Goal: Information Seeking & Learning: Find specific fact

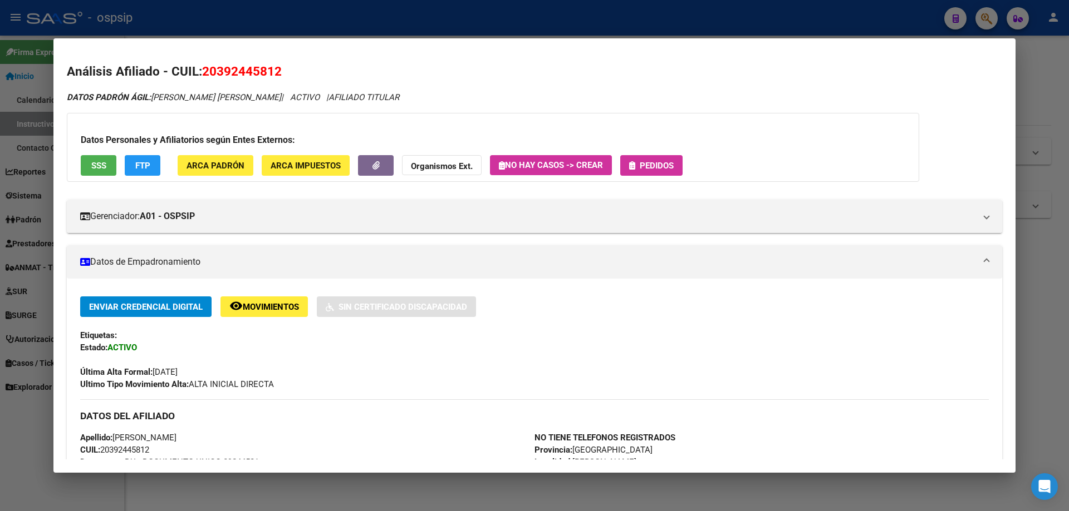
scroll to position [167, 0]
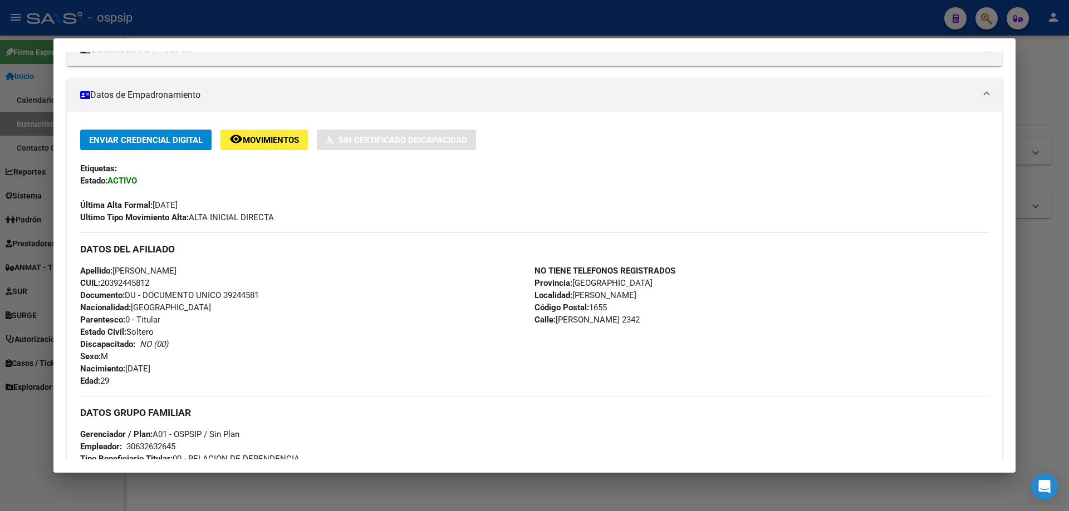
click at [184, 16] on div at bounding box center [534, 255] width 1069 height 511
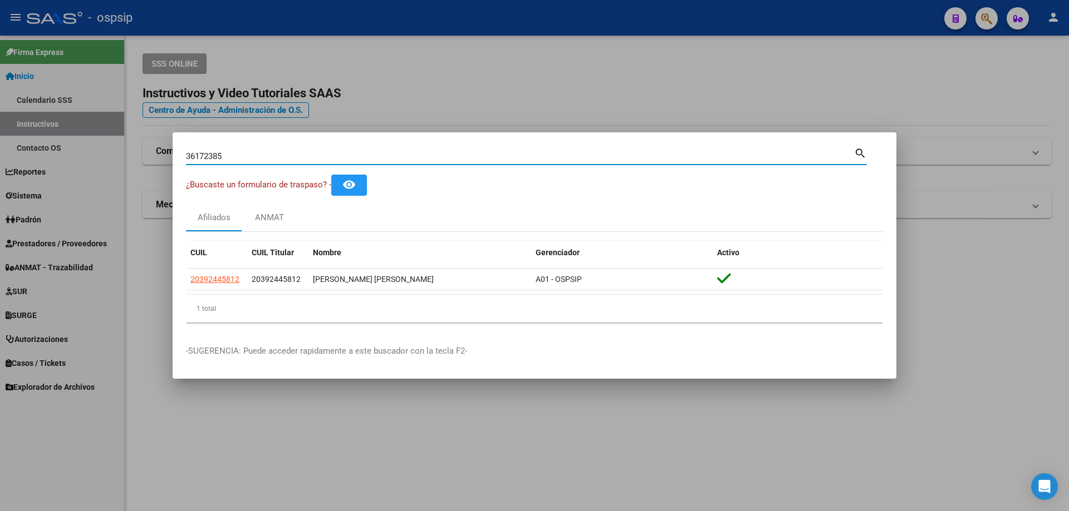
click at [248, 157] on input "36172385" at bounding box center [520, 156] width 668 height 10
drag, startPoint x: 248, startPoint y: 157, endPoint x: 40, endPoint y: 159, distance: 207.6
click at [40, 159] on div "36172385 Buscar (apellido, dni, cuil, nro traspaso, cuit, obra social) search ¿…" at bounding box center [534, 255] width 1069 height 511
type input "23604471"
click at [200, 154] on input "23604471" at bounding box center [520, 156] width 668 height 10
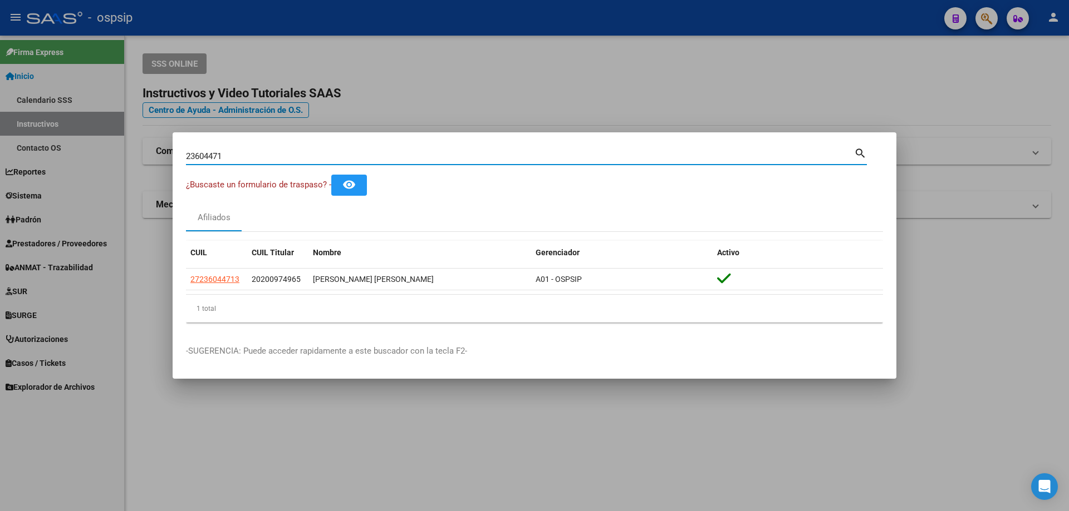
click at [200, 154] on input "23604471" at bounding box center [520, 156] width 668 height 10
click at [738, 92] on div at bounding box center [534, 255] width 1069 height 511
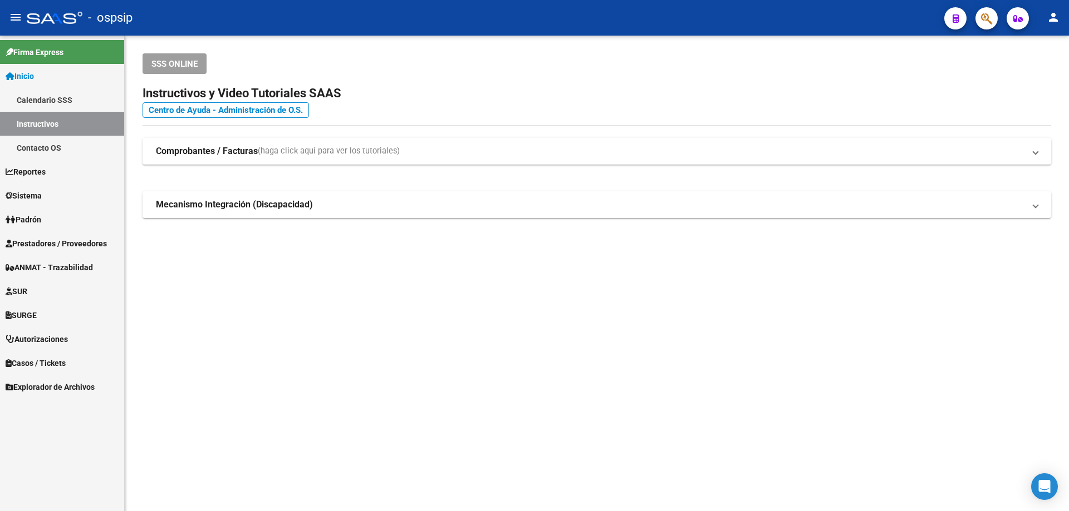
click at [38, 334] on span "Autorizaciones" at bounding box center [37, 339] width 62 height 12
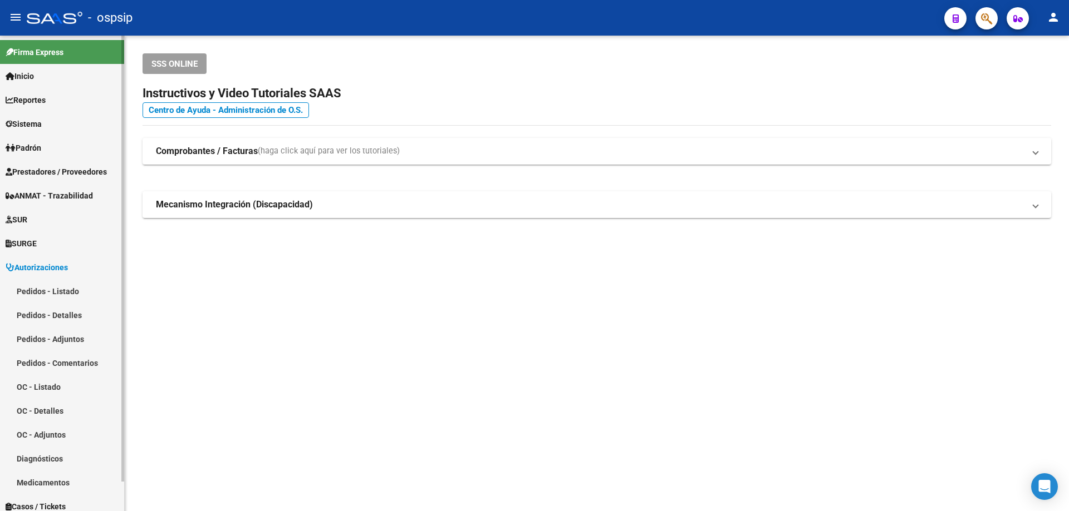
click at [37, 290] on link "Pedidos - Listado" at bounding box center [62, 291] width 124 height 24
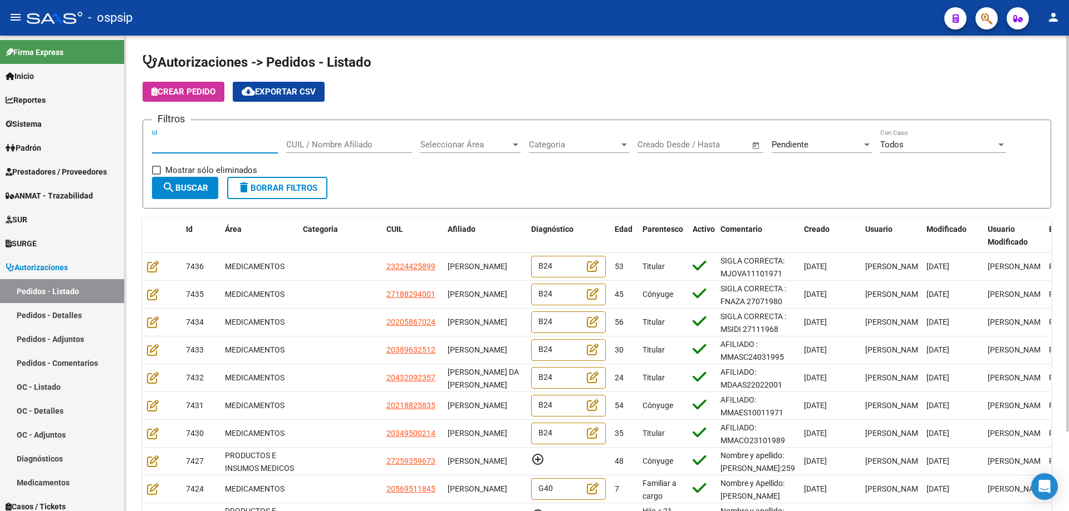
click at [200, 147] on input "Id" at bounding box center [215, 145] width 126 height 10
type input "7404"
click at [860, 149] on div "Pendiente" at bounding box center [816, 145] width 90 height 10
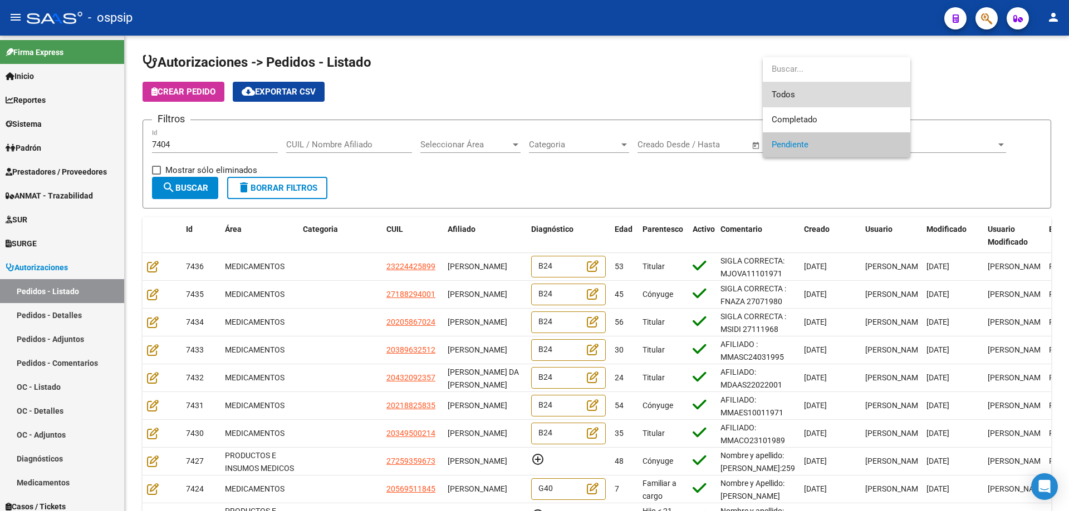
click at [818, 87] on span "Todos" at bounding box center [836, 94] width 130 height 25
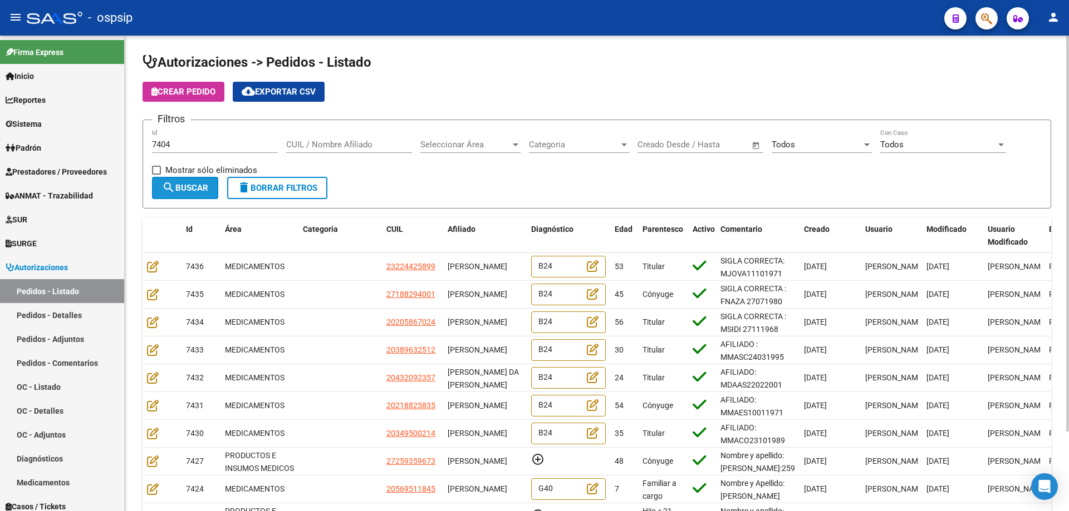
click at [188, 188] on span "search Buscar" at bounding box center [185, 188] width 46 height 10
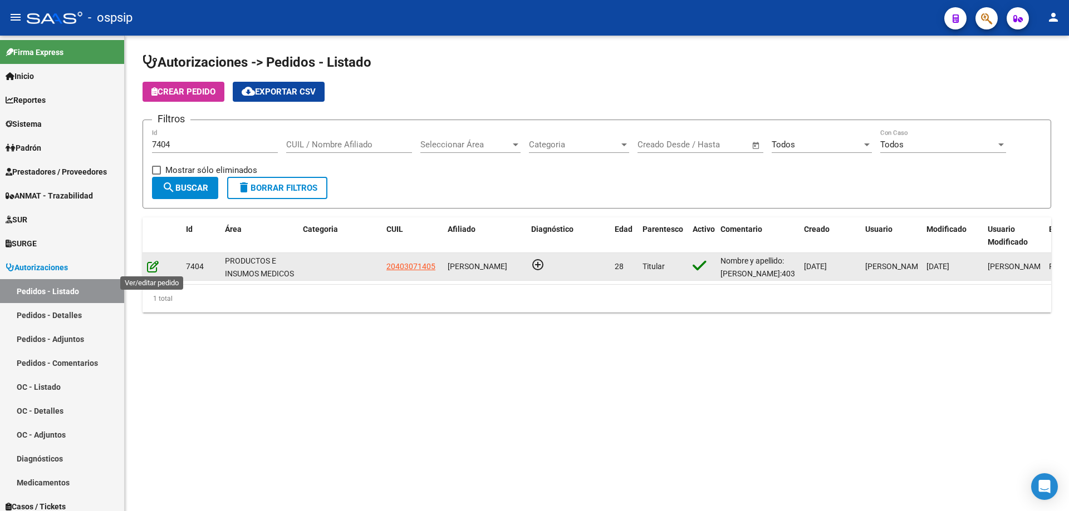
click at [156, 265] on icon at bounding box center [153, 266] width 12 height 12
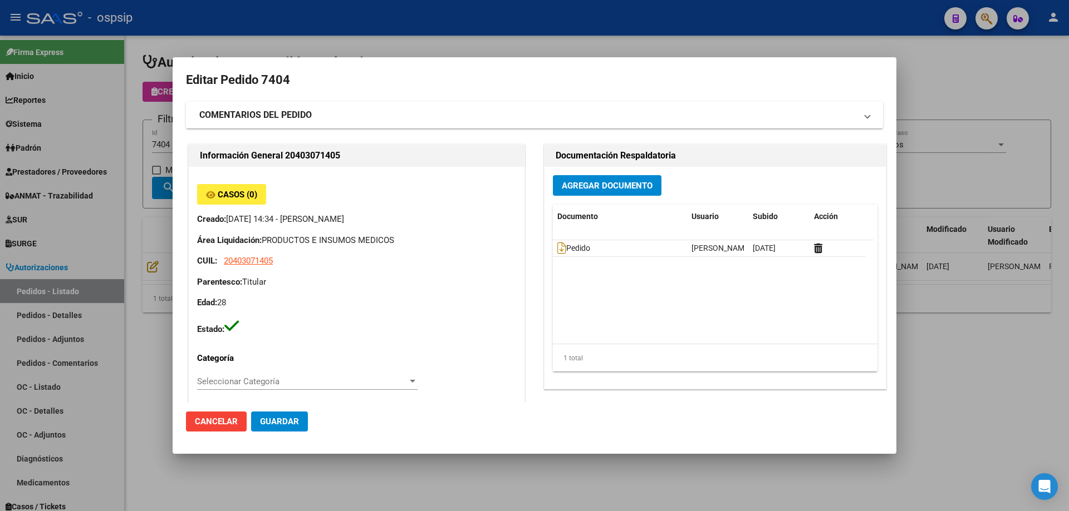
type input "[PERSON_NAME]"
type input "[GEOGRAPHIC_DATA], [PERSON_NAME], BELGRANO 5225"
click at [559, 244] on icon at bounding box center [561, 248] width 9 height 12
drag, startPoint x: 424, startPoint y: 32, endPoint x: 530, endPoint y: 3, distance: 110.2
click at [428, 32] on div at bounding box center [534, 255] width 1069 height 511
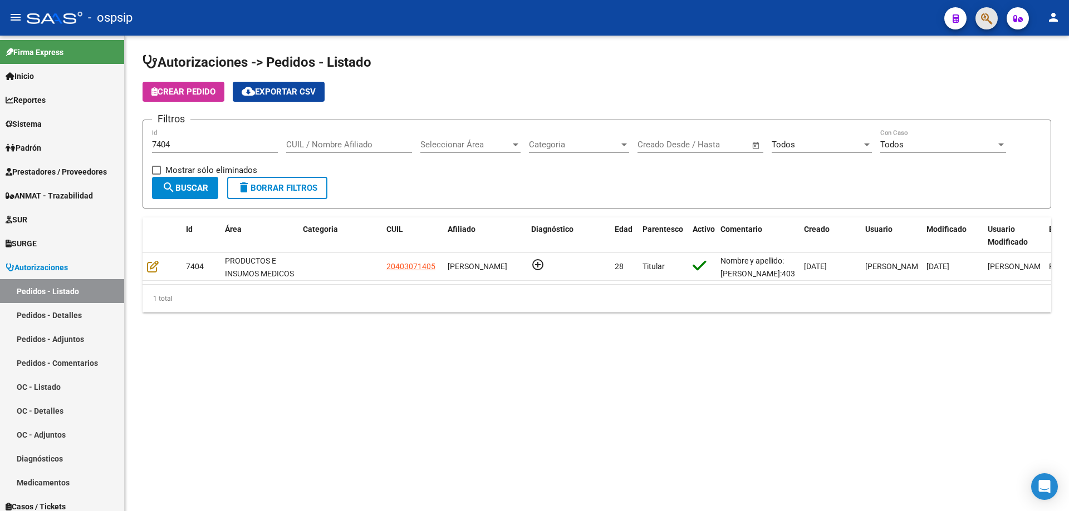
click at [987, 12] on span "button" at bounding box center [986, 18] width 11 height 23
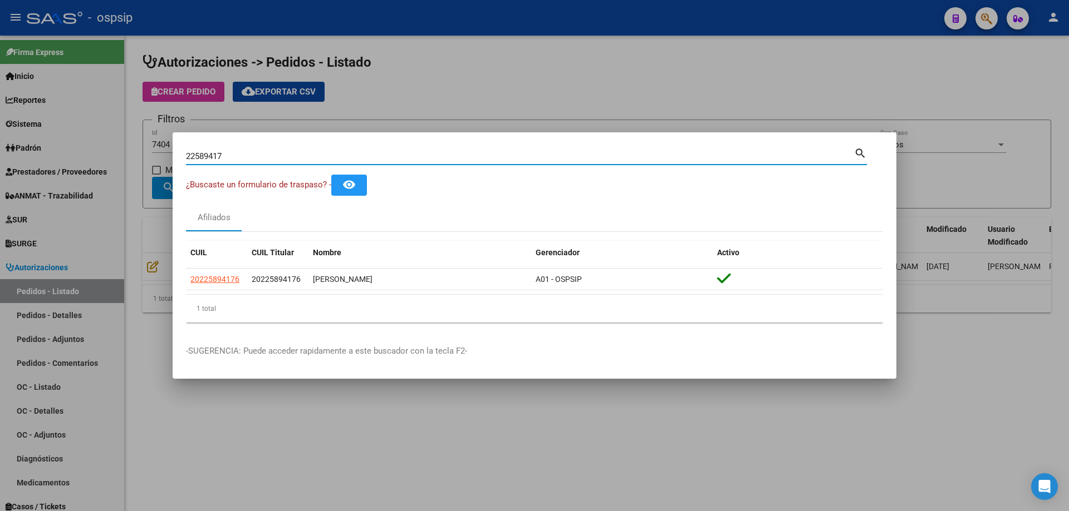
drag, startPoint x: 261, startPoint y: 154, endPoint x: 0, endPoint y: 129, distance: 262.2
click at [0, 129] on div "22589417 Buscar (apellido, dni, cuil, nro traspaso, cuit, obra social) search ¿…" at bounding box center [534, 255] width 1069 height 511
paste input "94146242"
type input "94146242"
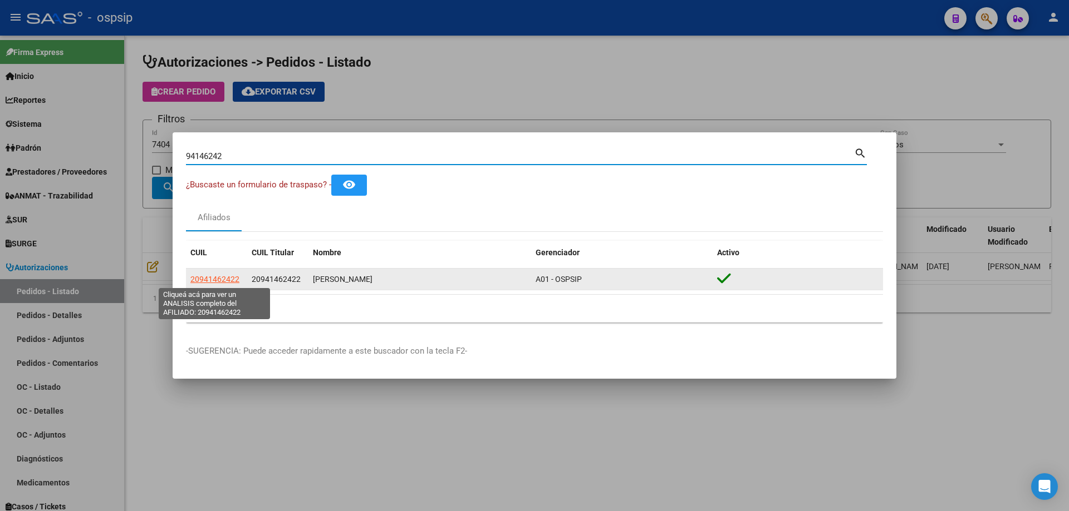
click at [204, 279] on span "20941462422" at bounding box center [214, 279] width 49 height 9
type textarea "20941462422"
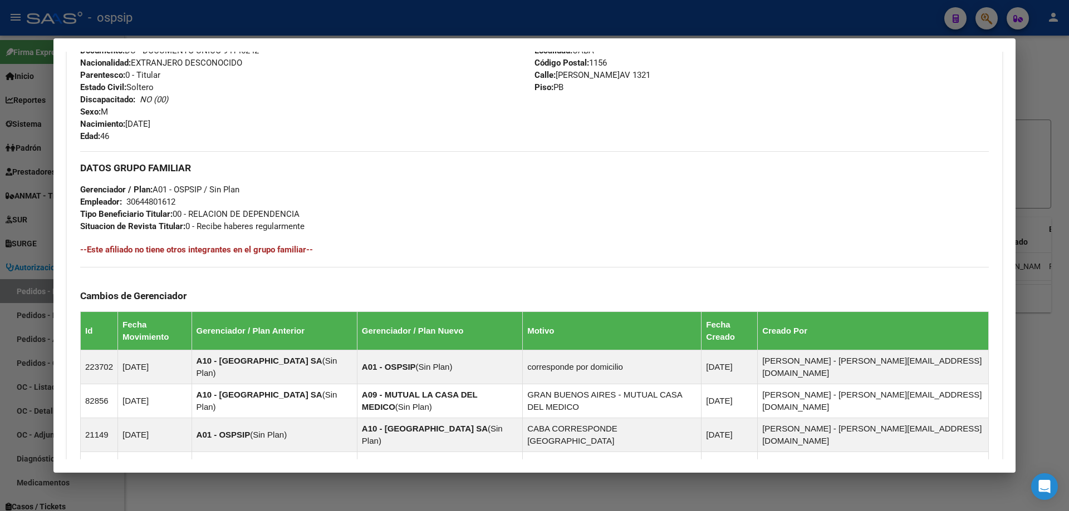
scroll to position [655, 0]
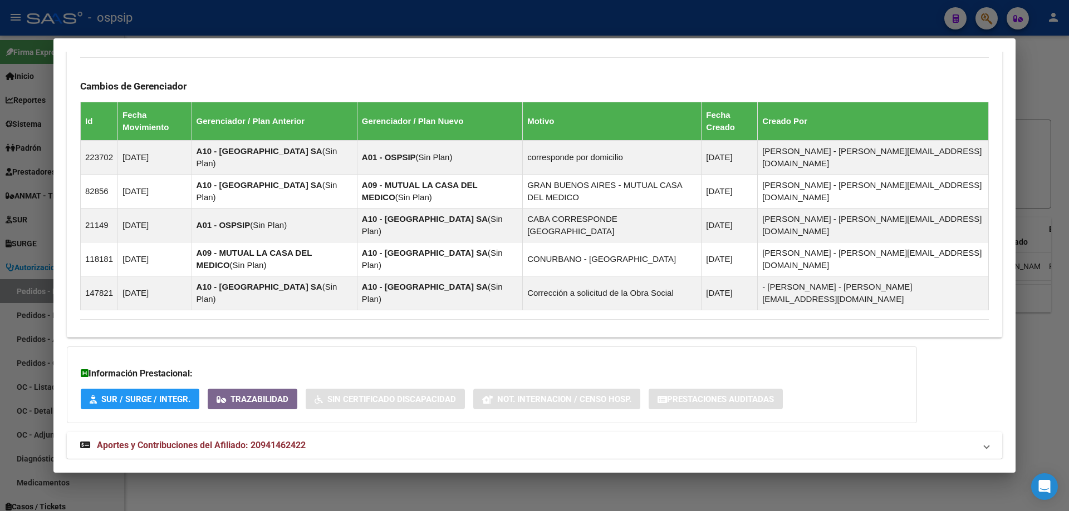
click at [218, 432] on mat-expansion-panel-header "Aportes y Contribuciones del Afiliado: 20941462422" at bounding box center [534, 445] width 935 height 27
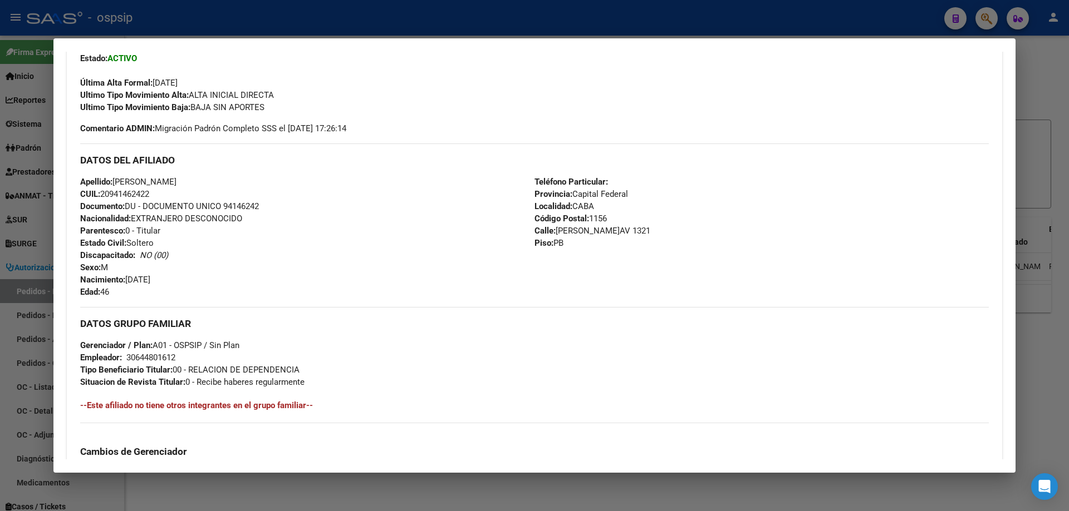
scroll to position [99, 0]
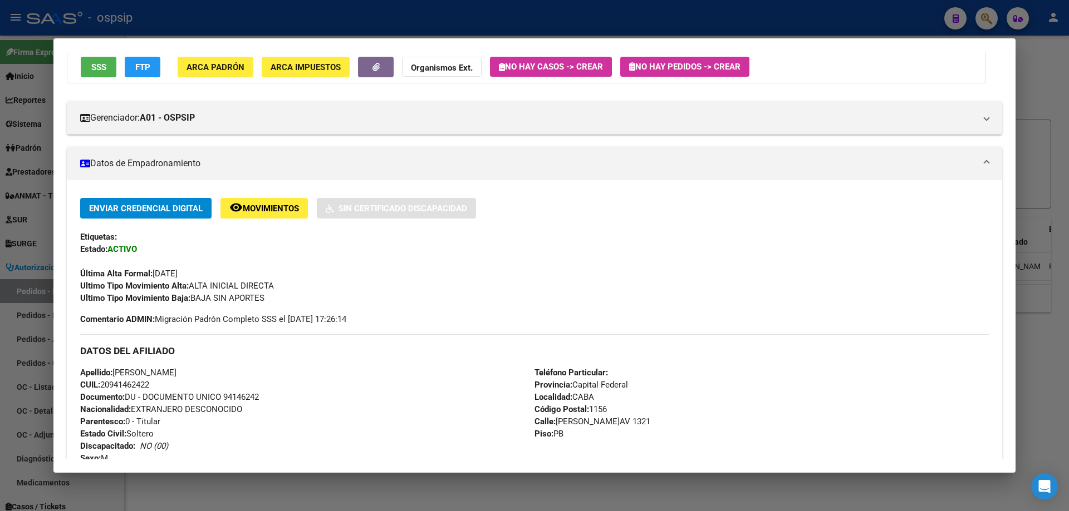
click at [238, 43] on mat-dialog-container "Análisis Afiliado - CUIL: 20941462422 DATOS PADRÓN ÁGIL: [PERSON_NAME] | ACTIVO…" at bounding box center [534, 255] width 962 height 435
click at [235, 23] on div at bounding box center [534, 255] width 1069 height 511
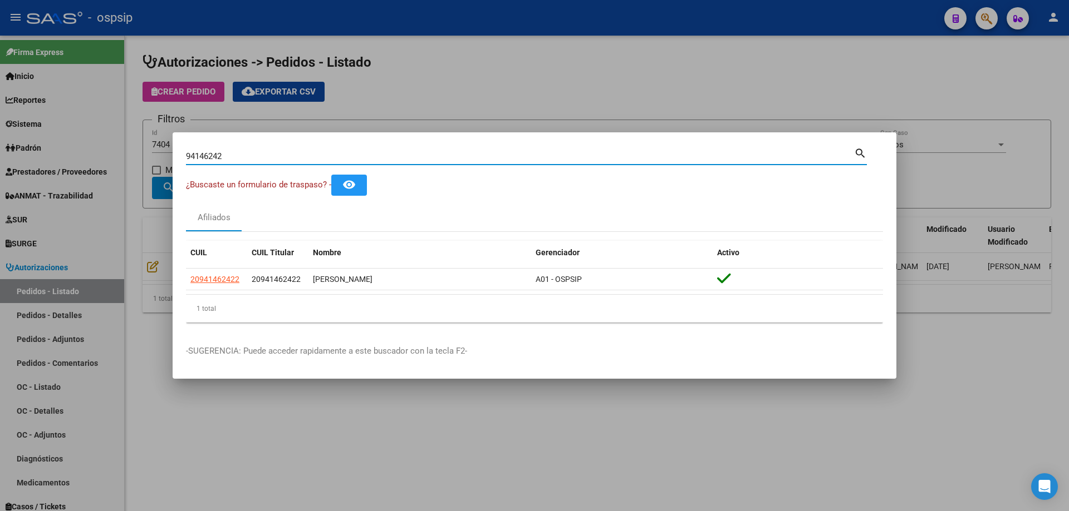
click at [206, 151] on input "94146242" at bounding box center [520, 156] width 668 height 10
type input "36172385"
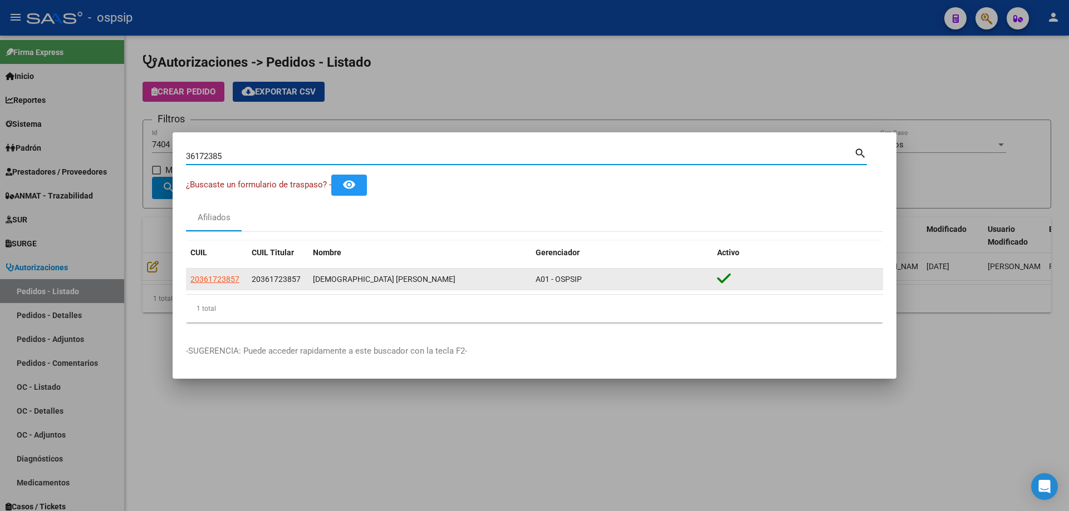
click at [215, 284] on app-link-go-to "20361723857" at bounding box center [214, 279] width 49 height 13
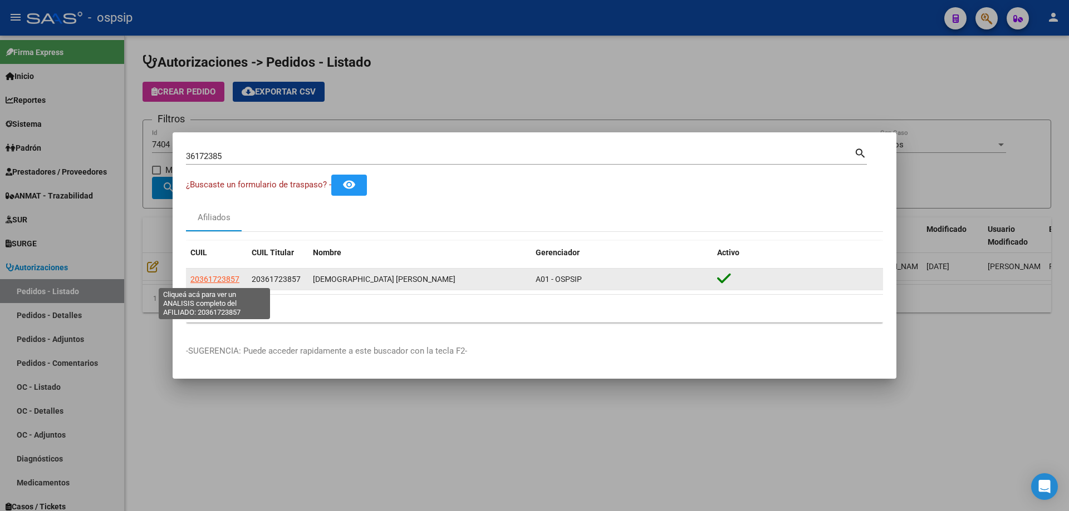
click at [227, 281] on span "20361723857" at bounding box center [214, 279] width 49 height 9
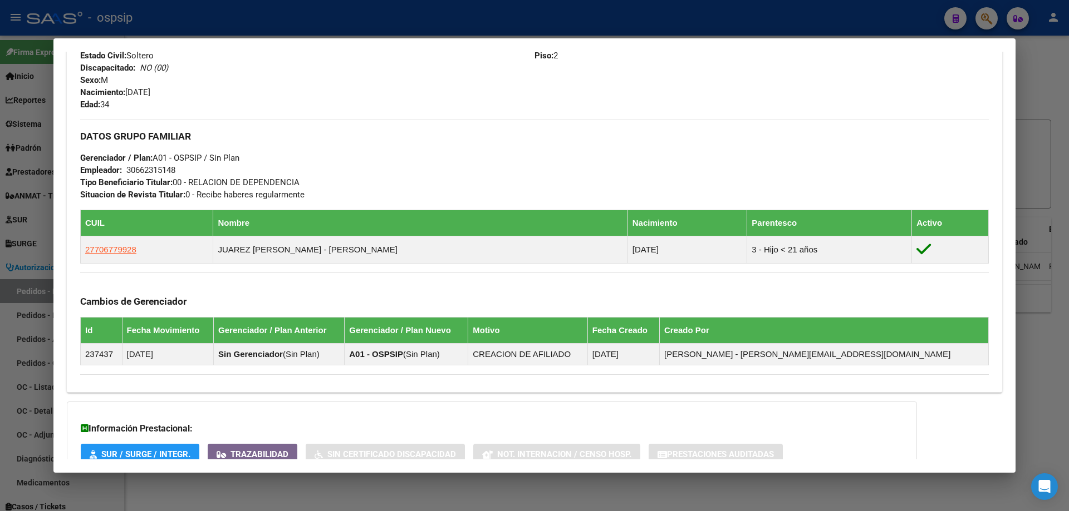
scroll to position [445, 0]
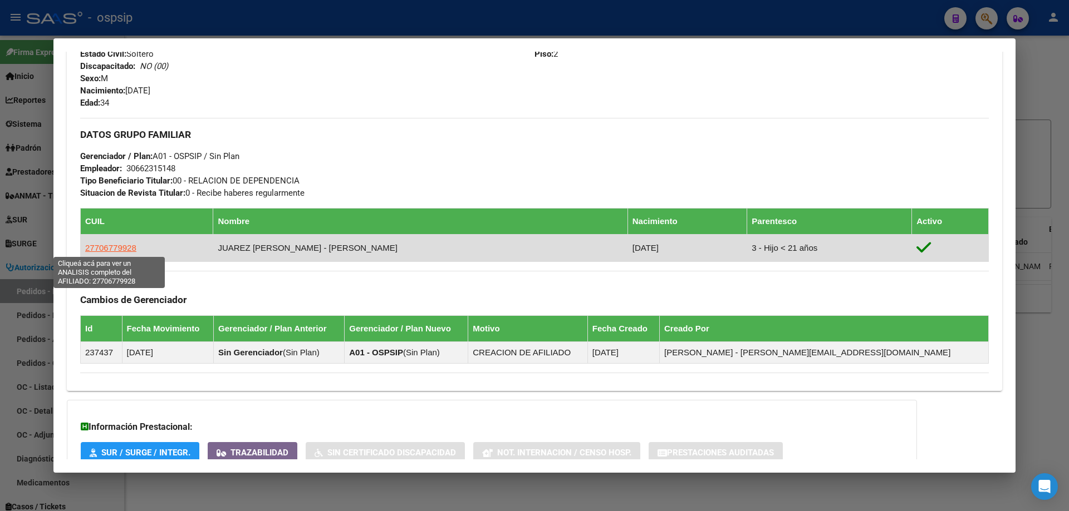
click at [109, 248] on span "27706779928" at bounding box center [110, 247] width 51 height 9
type textarea "27706779928"
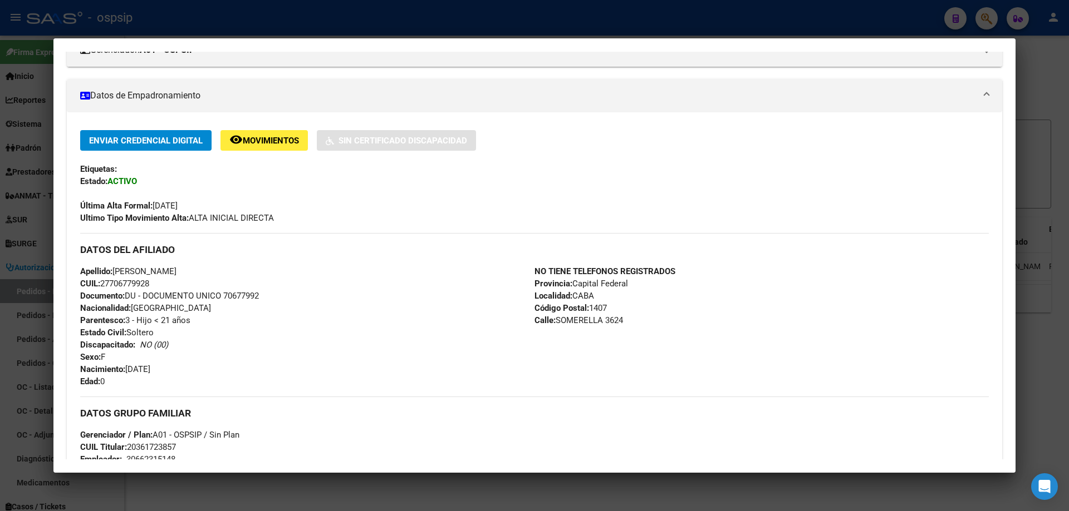
scroll to position [167, 0]
click at [245, 292] on span "Documento: DU - DOCUMENTO UNICO 70677992" at bounding box center [169, 296] width 179 height 10
copy span "70677992"
click at [250, 12] on div at bounding box center [534, 255] width 1069 height 511
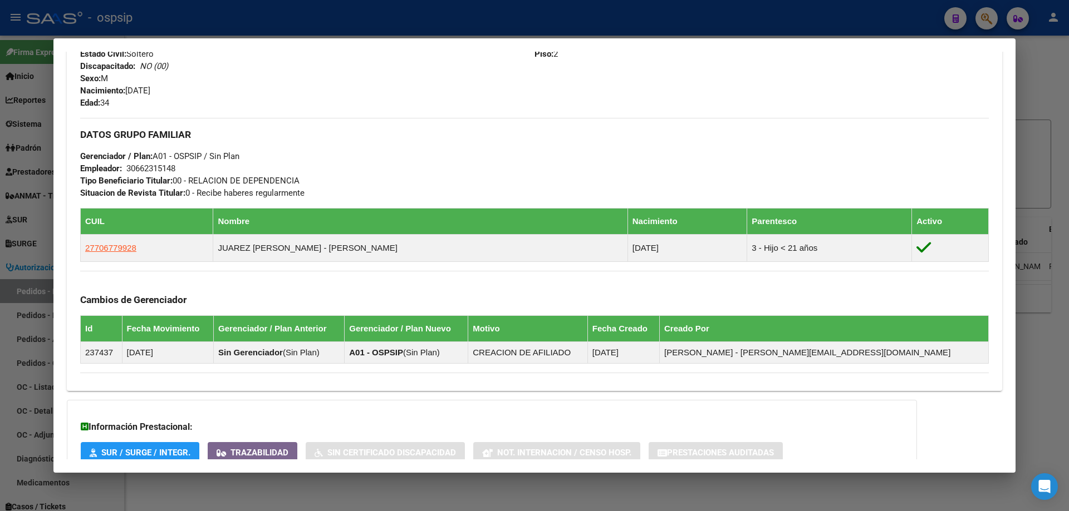
click at [238, 19] on div at bounding box center [534, 255] width 1069 height 511
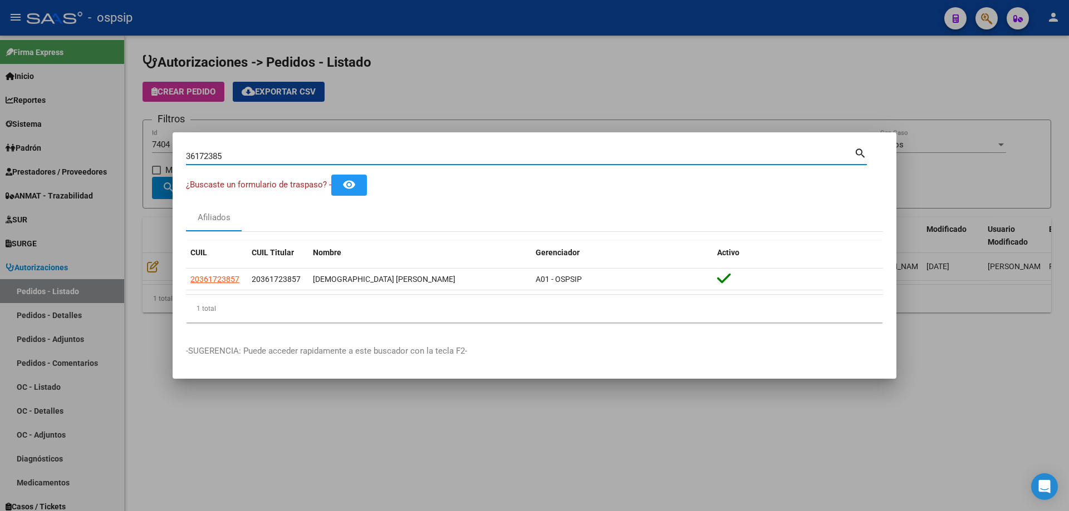
drag, startPoint x: 262, startPoint y: 159, endPoint x: 7, endPoint y: 99, distance: 261.3
click at [0, 105] on div "36172385 Buscar (apellido, dni, cuil, nro traspaso, cuit, obra social) search ¿…" at bounding box center [534, 255] width 1069 height 511
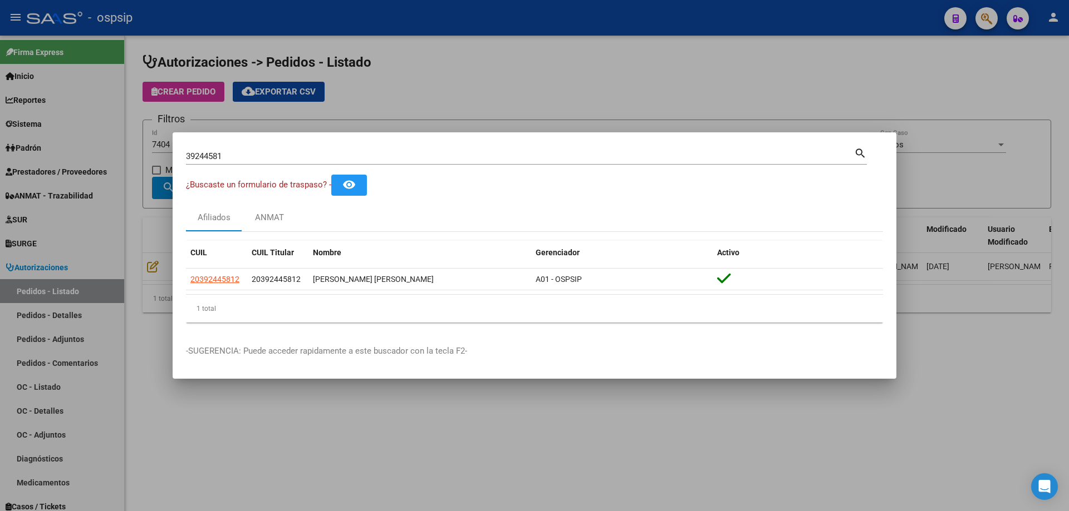
click at [191, 146] on div "39244581 Buscar (apellido, dni, [PERSON_NAME], [PERSON_NAME], cuit, obra social…" at bounding box center [526, 155] width 681 height 19
click at [206, 155] on input "39244581" at bounding box center [520, 156] width 668 height 10
type input "32096972"
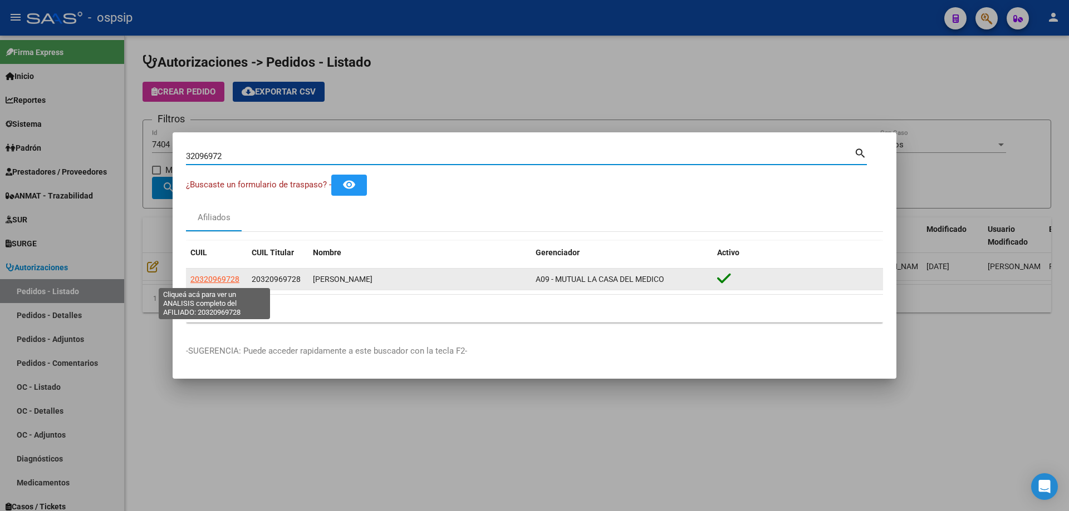
click at [218, 279] on span "20320969728" at bounding box center [214, 279] width 49 height 9
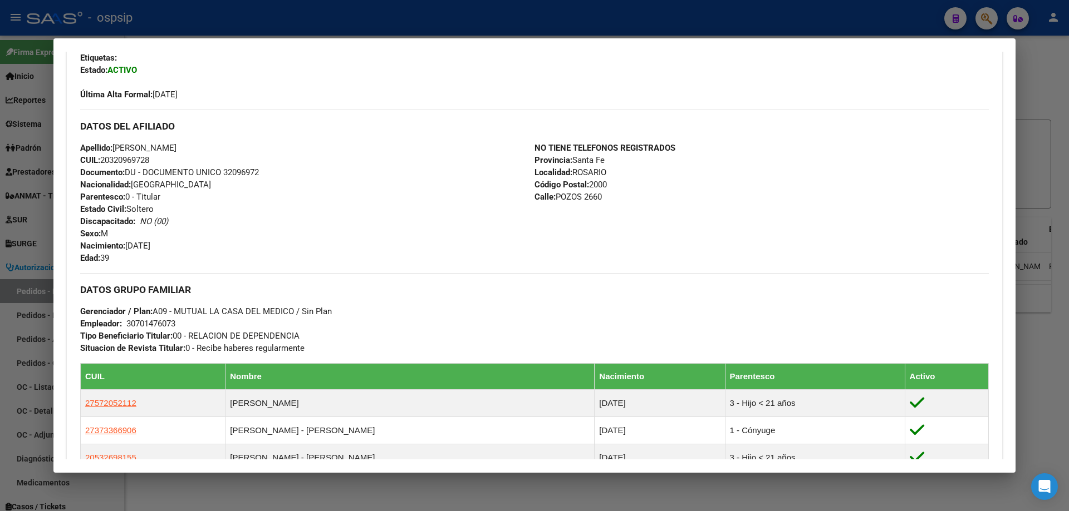
scroll to position [355, 0]
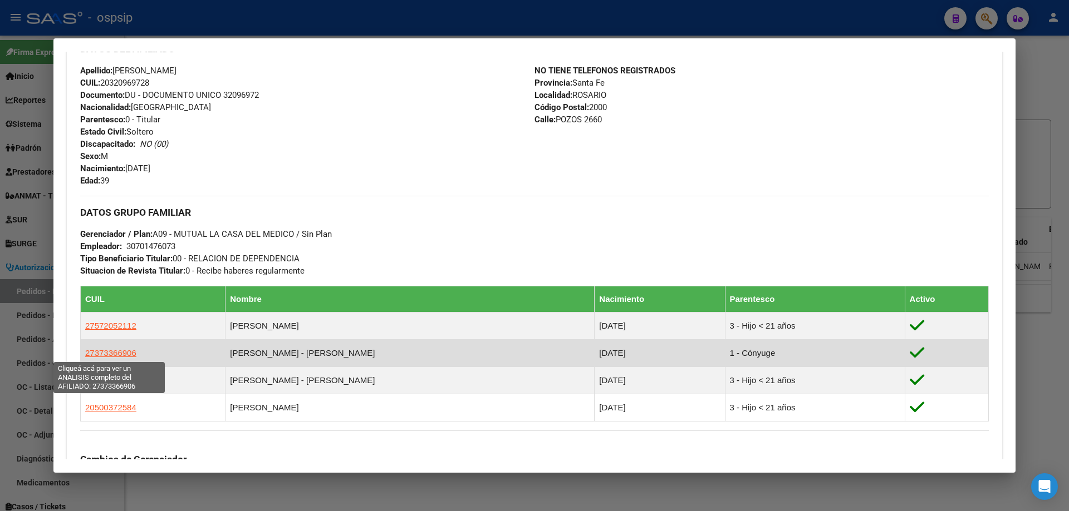
click at [119, 357] on span "27373366906" at bounding box center [110, 352] width 51 height 9
type textarea "27373366906"
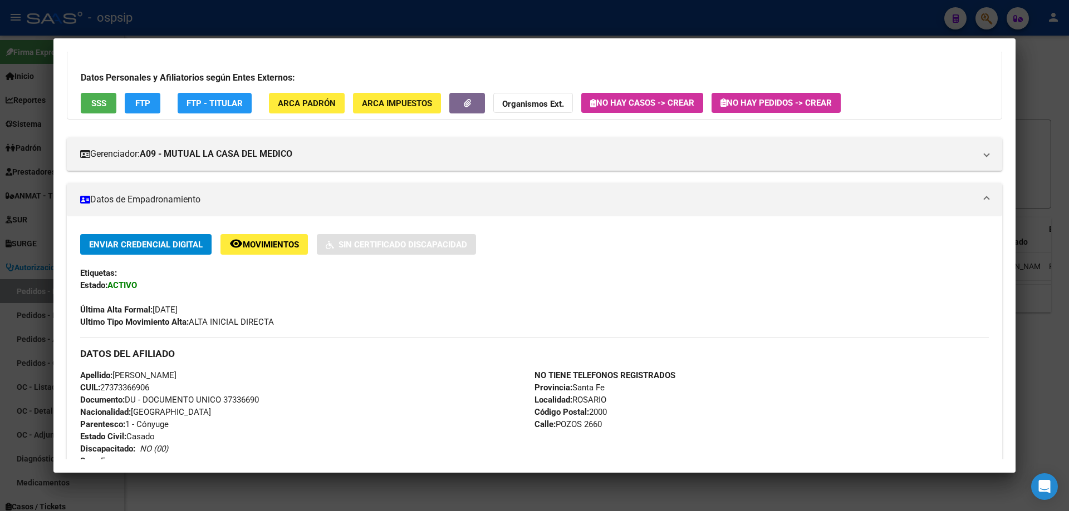
scroll to position [223, 0]
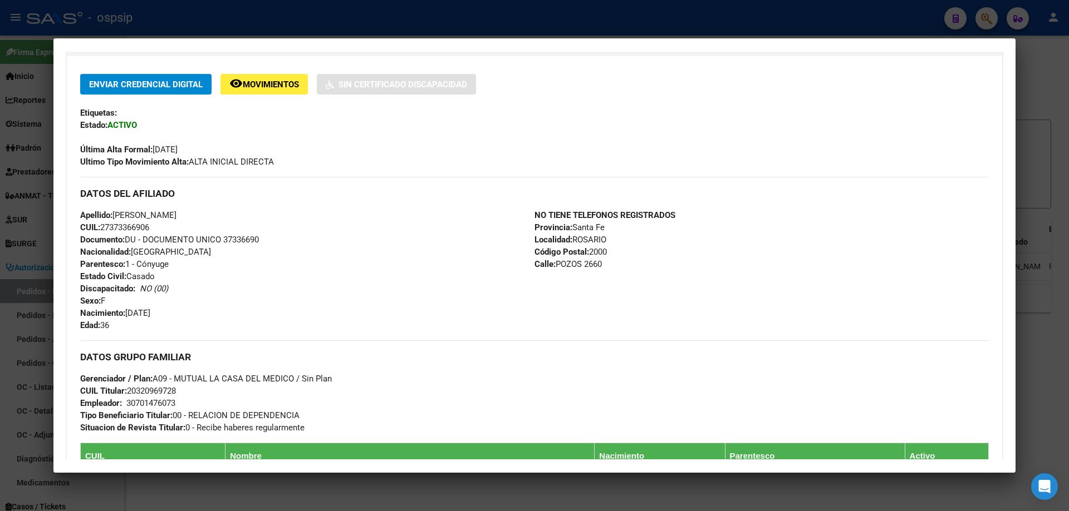
click at [242, 237] on span "Documento: DU - DOCUMENTO UNICO 37336690" at bounding box center [169, 240] width 179 height 10
copy span "37336690"
drag, startPoint x: 437, startPoint y: 24, endPoint x: 362, endPoint y: 32, distance: 75.0
click at [429, 27] on div at bounding box center [534, 255] width 1069 height 511
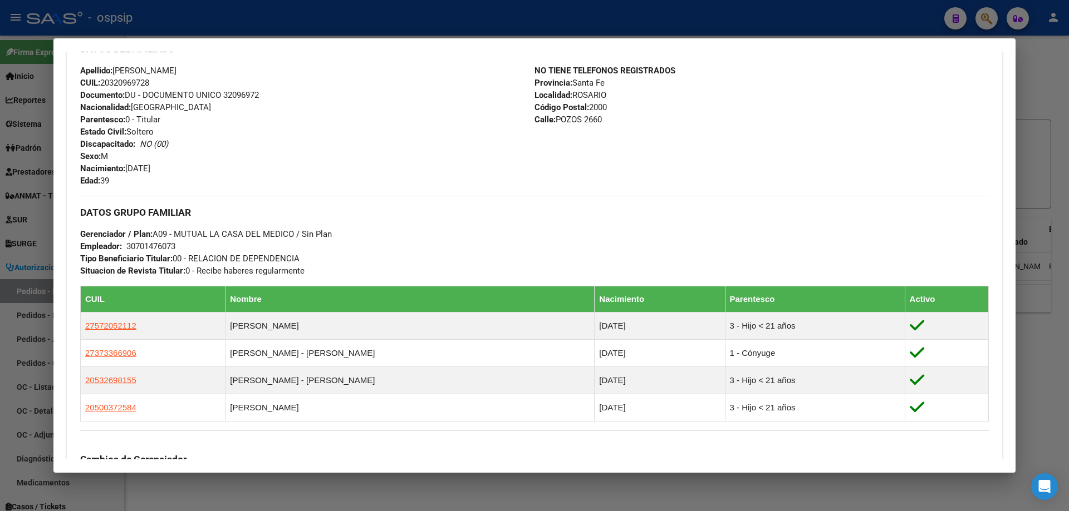
click at [221, 27] on div at bounding box center [534, 255] width 1069 height 511
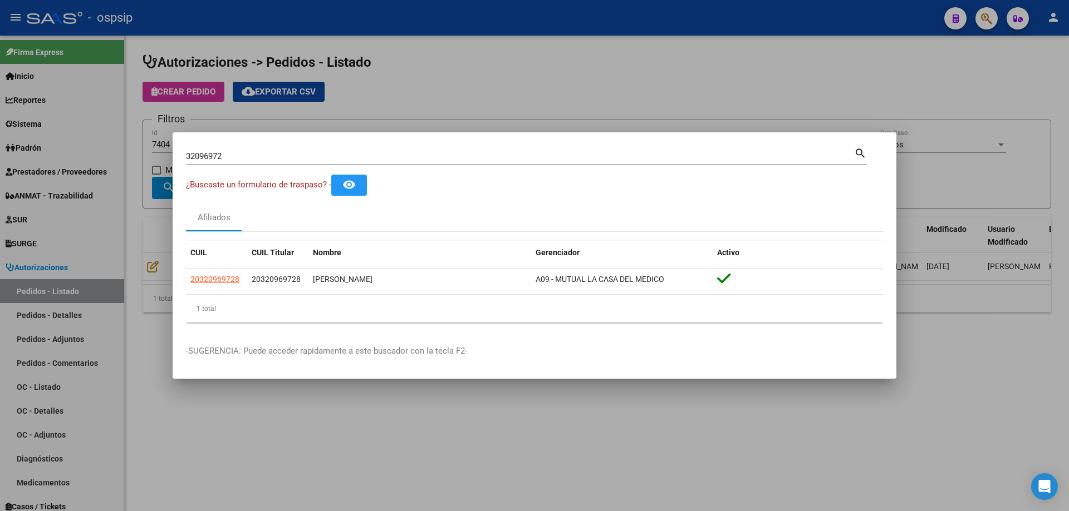
drag, startPoint x: 253, startPoint y: 167, endPoint x: 167, endPoint y: 168, distance: 85.7
click at [167, 168] on div "32096972 Buscar (apellido, dni, cuil, nro traspaso, cuit, obra social) search ¿…" at bounding box center [534, 255] width 1069 height 511
click at [240, 161] on div "32096972 Buscar (apellido, dni, [PERSON_NAME], [PERSON_NAME], cuit, obra social)" at bounding box center [520, 156] width 668 height 17
drag, startPoint x: 228, startPoint y: 157, endPoint x: 0, endPoint y: 161, distance: 227.7
click at [0, 161] on div "32096972 Buscar (apellido, dni, cuil, nro traspaso, cuit, obra social) search ¿…" at bounding box center [534, 255] width 1069 height 511
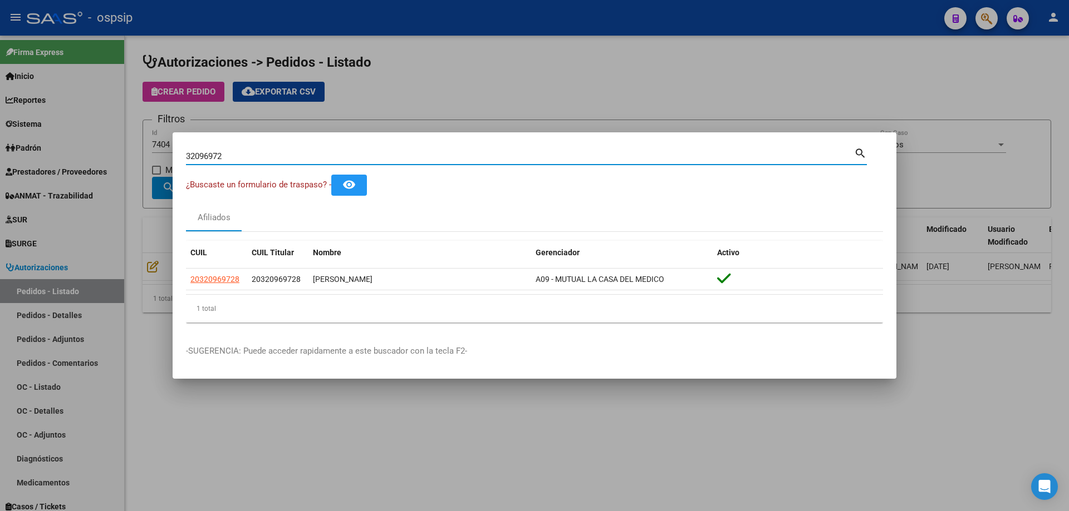
paste input "29647364"
type input "29647364"
